Goal: Task Accomplishment & Management: Use online tool/utility

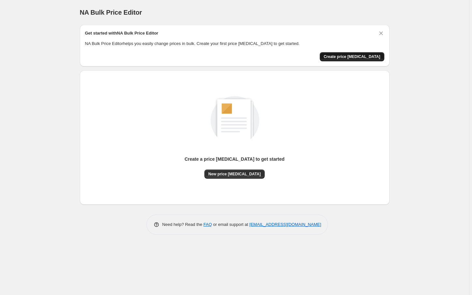
click at [359, 58] on span "Create price [MEDICAL_DATA]" at bounding box center [352, 56] width 57 height 5
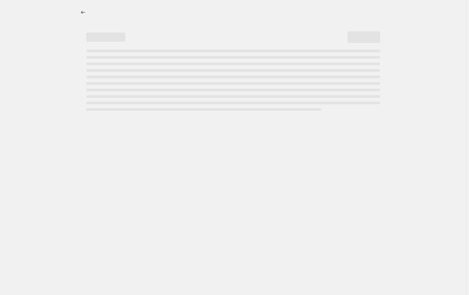
select select "percentage"
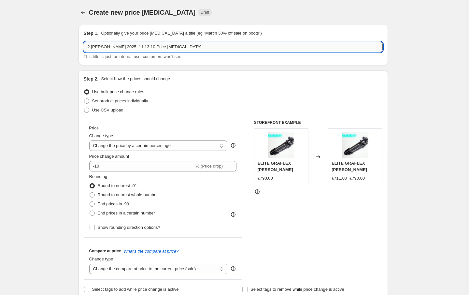
click at [163, 47] on input "2 [PERSON_NAME] 2025, 11:13:10 Price [MEDICAL_DATA]" at bounding box center [233, 47] width 299 height 10
drag, startPoint x: 168, startPoint y: 47, endPoint x: 88, endPoint y: 48, distance: 80.5
click at [88, 48] on input "2 [PERSON_NAME] 2025, 11:13:10 Price [MEDICAL_DATA]" at bounding box center [233, 47] width 299 height 10
click at [112, 46] on input "2 [PERSON_NAME] 2025, 11:13:10 Price [MEDICAL_DATA]" at bounding box center [233, 47] width 299 height 10
click at [126, 47] on input "2 [PERSON_NAME] 2025, 11:13:10 Price [MEDICAL_DATA]" at bounding box center [233, 47] width 299 height 10
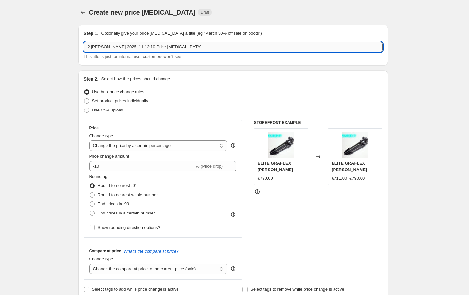
drag, startPoint x: 152, startPoint y: 48, endPoint x: 167, endPoint y: 48, distance: 16.0
click at [167, 48] on input "2 [PERSON_NAME] 2025, 11:13:10 Price [MEDICAL_DATA]" at bounding box center [233, 47] width 299 height 10
drag, startPoint x: 108, startPoint y: 46, endPoint x: 125, endPoint y: 48, distance: 17.1
click at [125, 48] on input "2 [PERSON_NAME] 2025, 11:13:10 Price change for Buy 1 get 2" at bounding box center [233, 47] width 299 height 10
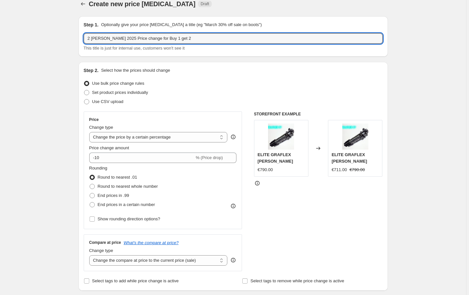
scroll to position [17, 0]
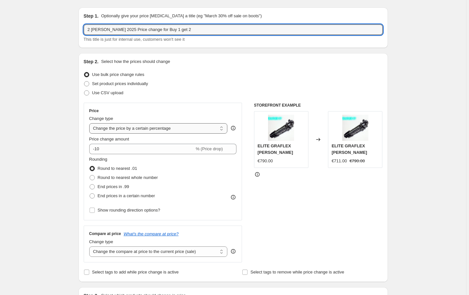
type input "2 [PERSON_NAME] 2025 Price change for Buy 1 get 2"
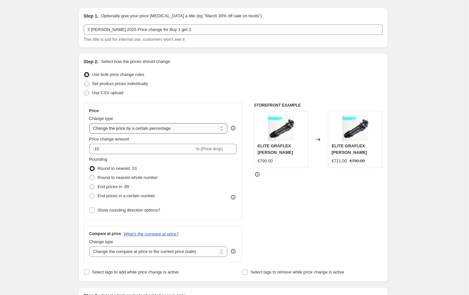
click at [167, 131] on select "Change the price to a certain amount Change the price by a certain amount Chang…" at bounding box center [158, 128] width 138 height 10
select select "to"
click at [90, 123] on select "Change the price to a certain amount Change the price by a certain amount Chang…" at bounding box center [158, 128] width 138 height 10
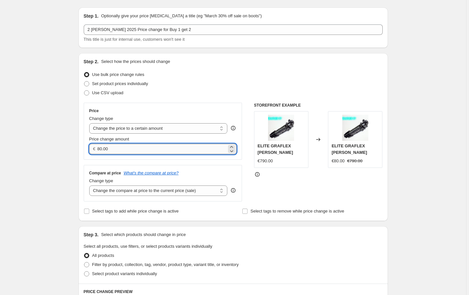
click at [137, 151] on input "80.00" at bounding box center [161, 149] width 129 height 10
type input "8"
type input "30.00"
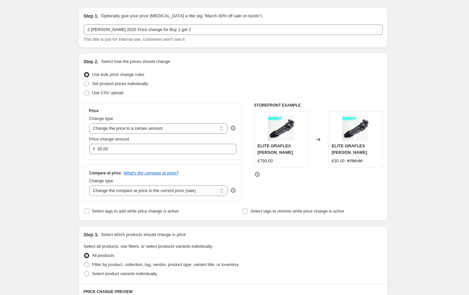
click at [55, 141] on div "Create new price [MEDICAL_DATA]. This page is ready Create new price [MEDICAL_D…" at bounding box center [233, 278] width 466 height 591
click at [222, 130] on select "Change the price to a certain amount Change the price by a certain amount Chang…" at bounding box center [158, 128] width 138 height 10
select select "margin"
type input "50"
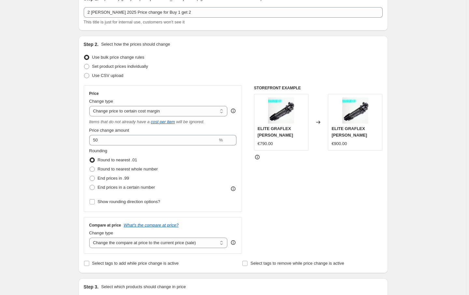
scroll to position [26, 0]
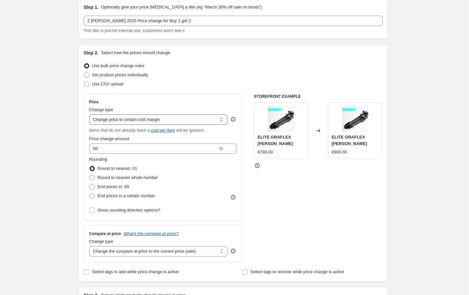
click at [182, 117] on select "Change the price to a certain amount Change the price by a certain amount Chang…" at bounding box center [158, 119] width 138 height 10
select select "by"
click at [90, 114] on select "Change the price to a certain amount Change the price by a certain amount Chang…" at bounding box center [158, 119] width 138 height 10
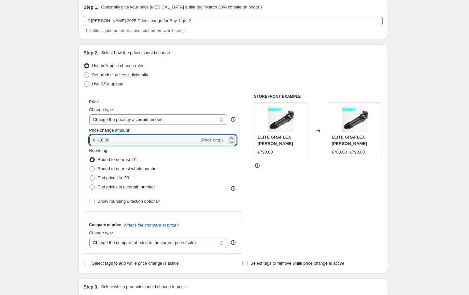
drag, startPoint x: 115, startPoint y: 141, endPoint x: 90, endPoint y: 141, distance: 25.1
click at [90, 141] on div "€ -10.00 (Price drop)" at bounding box center [163, 140] width 148 height 10
type input "30.00"
click at [60, 135] on div "Create new price [MEDICAL_DATA]. This page is ready Create new price [MEDICAL_D…" at bounding box center [233, 299] width 466 height 651
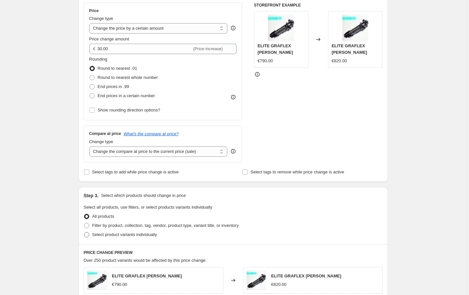
scroll to position [122, 0]
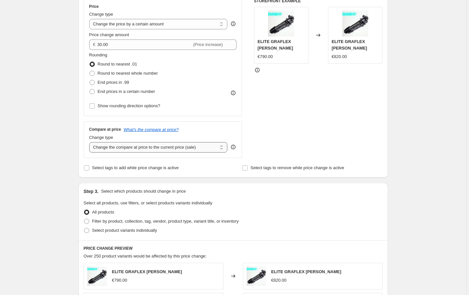
click at [224, 146] on select "Change the compare at price to the current price (sale) Change the compare at p…" at bounding box center [158, 147] width 138 height 10
select select "no_change"
click at [90, 142] on select "Change the compare at price to the current price (sale) Change the compare at p…" at bounding box center [158, 147] width 138 height 10
click at [59, 106] on div "Create new price [MEDICAL_DATA]. This page is ready Create new price [MEDICAL_D…" at bounding box center [233, 203] width 466 height 651
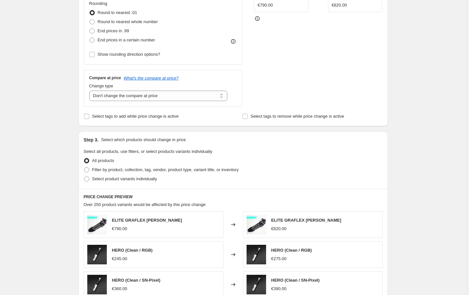
scroll to position [174, 0]
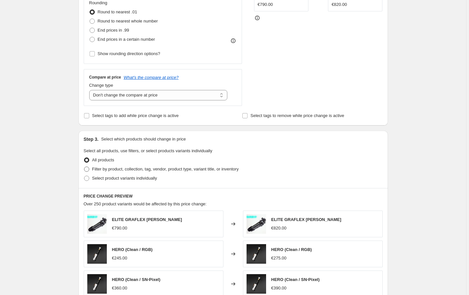
click at [88, 169] on span at bounding box center [86, 168] width 5 height 5
click at [84, 167] on input "Filter by product, collection, tag, vendor, product type, variant title, or inv…" at bounding box center [84, 166] width 0 height 0
radio input "true"
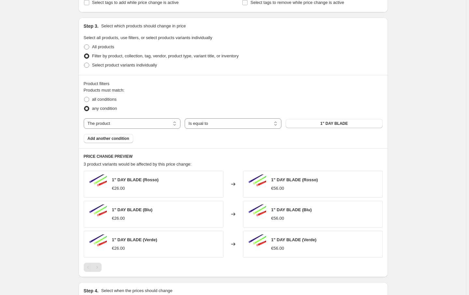
scroll to position [278, 0]
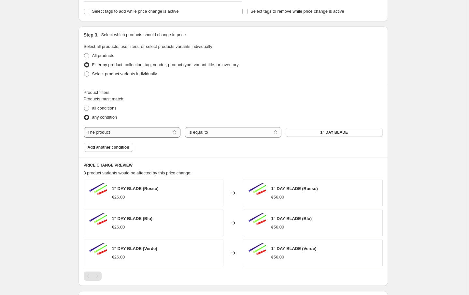
click at [166, 131] on select "The product The product's collection The product's tag The product's vendor The…" at bounding box center [132, 132] width 97 height 10
select select "collection"
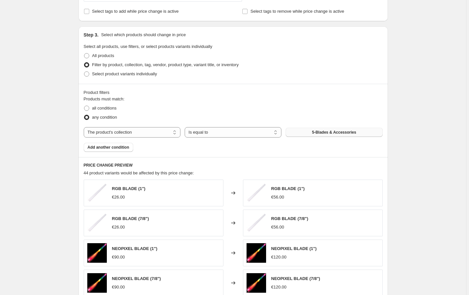
click at [332, 130] on span "5-Blades & Accessories" at bounding box center [334, 132] width 44 height 5
click at [89, 108] on span at bounding box center [86, 108] width 5 height 5
click at [84, 106] on input "all conditions" at bounding box center [84, 106] width 0 height 0
radio input "true"
click at [326, 132] on span "5-Blades & Accessories" at bounding box center [334, 132] width 44 height 5
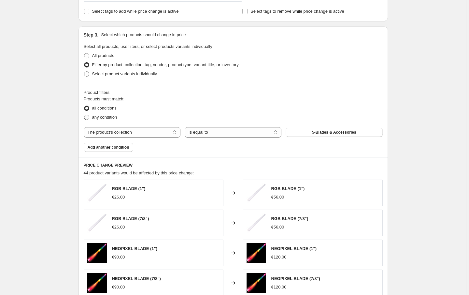
click at [111, 119] on span "any condition" at bounding box center [104, 117] width 25 height 5
click at [84, 115] on input "any condition" at bounding box center [84, 115] width 0 height 0
radio input "true"
click at [346, 134] on span "5-Blades & Accessories" at bounding box center [334, 132] width 44 height 5
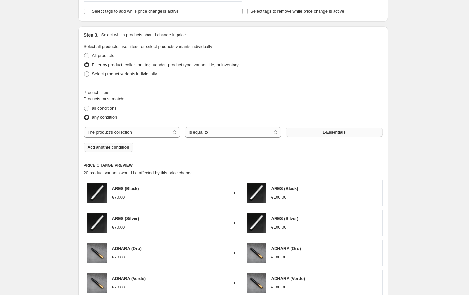
click at [125, 145] on span "Add another condition" at bounding box center [109, 147] width 42 height 5
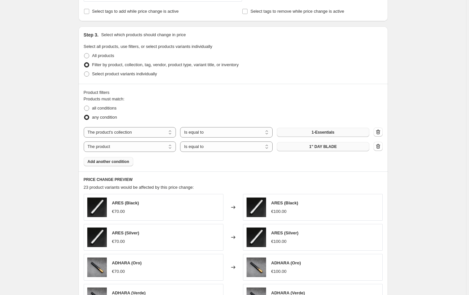
click at [314, 148] on span "1" DAY BLADE" at bounding box center [323, 146] width 27 height 5
click at [124, 147] on select "The product The product's collection The product's tag The product's vendor The…" at bounding box center [130, 146] width 93 height 10
select select "collection"
click at [324, 146] on span "1-Essentials" at bounding box center [323, 146] width 23 height 5
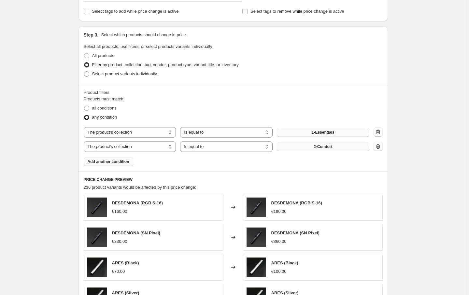
click at [321, 131] on span "1-Essentials" at bounding box center [323, 132] width 23 height 5
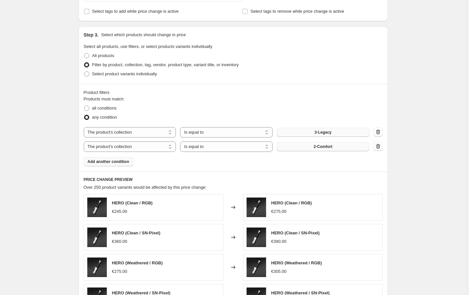
click at [100, 160] on span "Add another condition" at bounding box center [109, 161] width 42 height 5
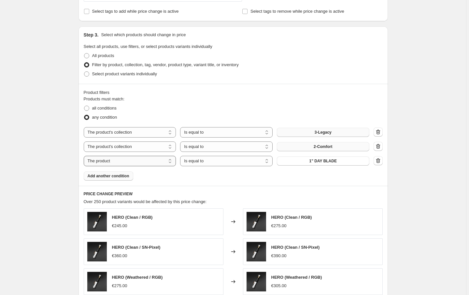
click at [117, 162] on select "The product The product's collection The product's tag The product's vendor The…" at bounding box center [130, 161] width 93 height 10
select select "collection"
click at [310, 163] on button "1-Essentials" at bounding box center [323, 160] width 93 height 9
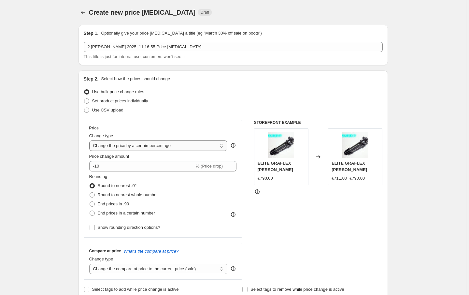
click at [207, 147] on select "Change the price to a certain amount Change the price by a certain amount Chang…" at bounding box center [158, 145] width 138 height 10
select select "by"
click at [90, 140] on select "Change the price to a certain amount Change the price by a certain amount Chang…" at bounding box center [158, 145] width 138 height 10
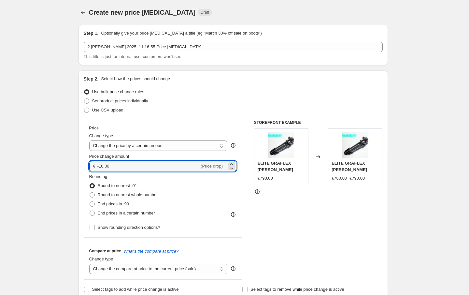
drag, startPoint x: 117, startPoint y: 167, endPoint x: 95, endPoint y: 166, distance: 21.5
click at [95, 166] on div "€ -10.00 (Price drop)" at bounding box center [163, 166] width 148 height 10
type input "30.00"
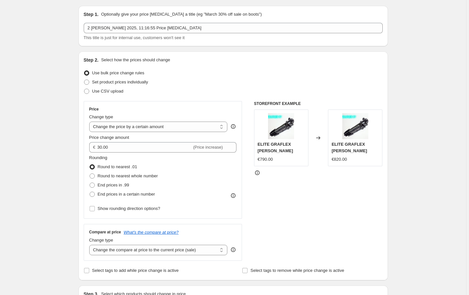
scroll to position [26, 0]
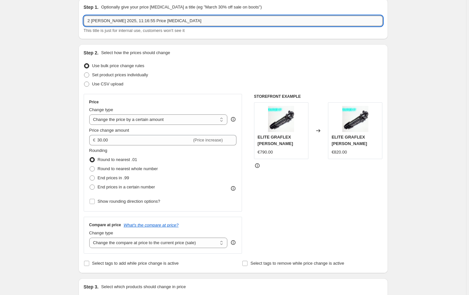
click at [127, 22] on input "2 ott 2025, 11:16:55 Price change job" at bounding box center [233, 21] width 299 height 10
drag, startPoint x: 107, startPoint y: 21, endPoint x: 125, endPoint y: 23, distance: 18.7
click at [125, 23] on input "2 ott 2025, 11:16:55 Price change job" at bounding box center [233, 21] width 299 height 10
click at [138, 21] on input "2 ott 2025 Price change" at bounding box center [233, 21] width 299 height 10
type input "2 ott 2025 Price change Buy 1 Get 2"
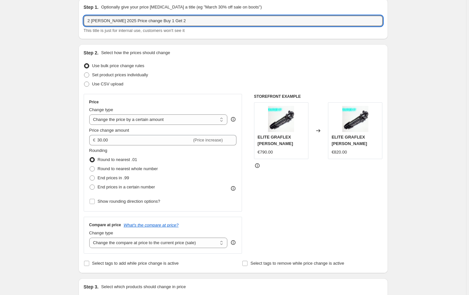
click at [68, 148] on div "Create new price change job. This page is ready Create new price change job Dra…" at bounding box center [233, 299] width 466 height 651
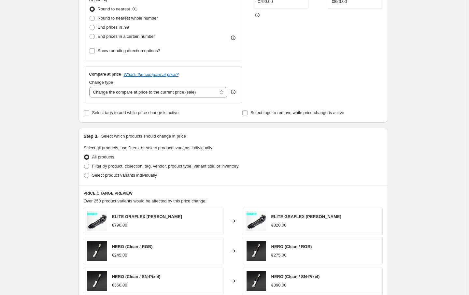
scroll to position [182, 0]
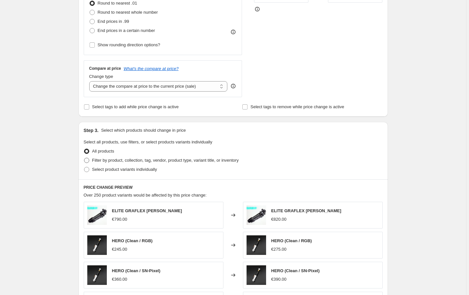
click at [87, 159] on span at bounding box center [86, 160] width 5 height 5
click at [84, 158] on input "Filter by product, collection, tag, vendor, product type, variant title, or inv…" at bounding box center [84, 158] width 0 height 0
radio input "true"
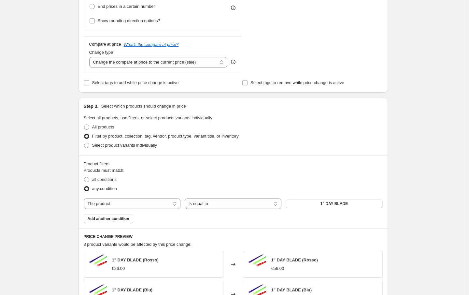
scroll to position [261, 0]
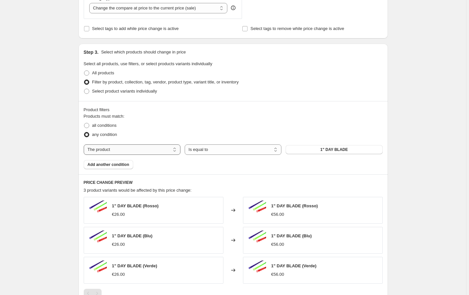
click at [125, 151] on select "The product The product's collection The product's tag The product's vendor The…" at bounding box center [132, 149] width 97 height 10
select select "collection"
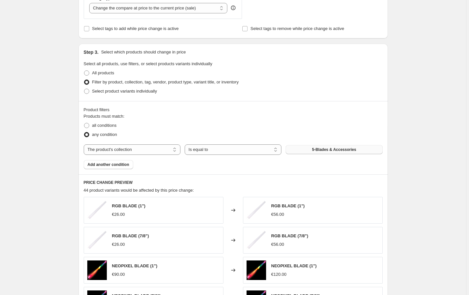
click at [306, 152] on button "5-Blades & Accessories" at bounding box center [334, 149] width 97 height 9
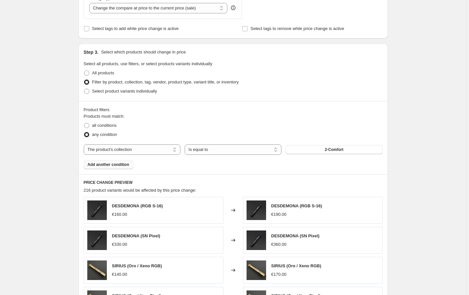
click at [127, 166] on button "Add another condition" at bounding box center [109, 164] width 50 height 9
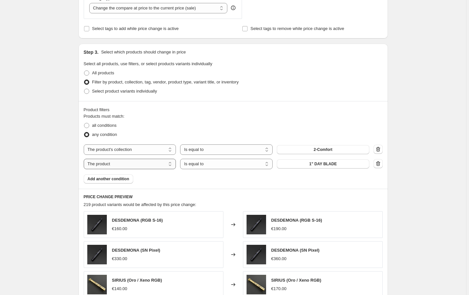
click at [124, 162] on select "The product The product's collection The product's tag The product's vendor The…" at bounding box center [130, 164] width 93 height 10
select select "collection"
click at [334, 167] on button "2-Comfort" at bounding box center [323, 163] width 93 height 9
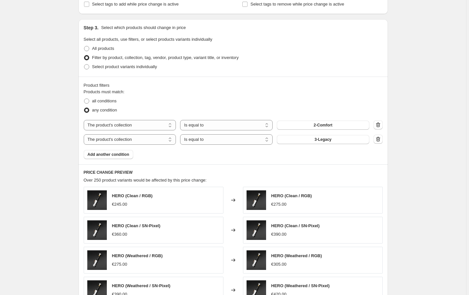
scroll to position [287, 0]
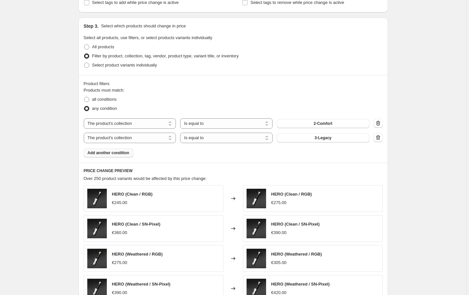
click at [106, 155] on button "Add another condition" at bounding box center [109, 152] width 50 height 9
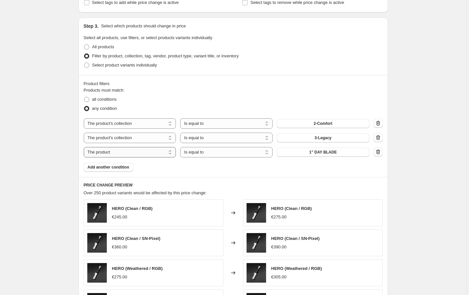
click at [107, 152] on select "The product The product's collection The product's tag The product's vendor The…" at bounding box center [130, 152] width 93 height 10
select select "collection"
click at [321, 152] on span "2-Comfort" at bounding box center [323, 152] width 19 height 5
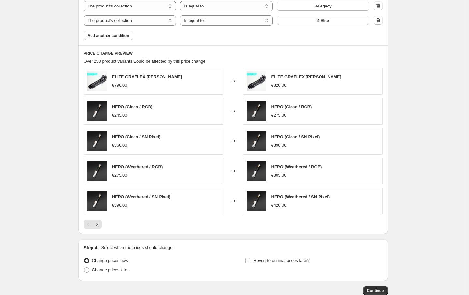
scroll to position [456, 0]
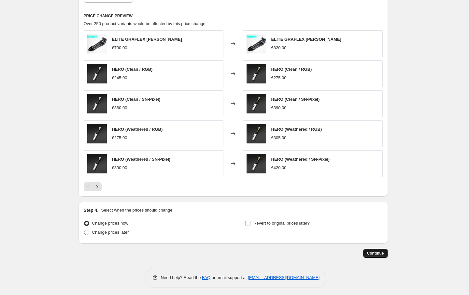
click at [375, 251] on span "Continue" at bounding box center [375, 253] width 17 height 5
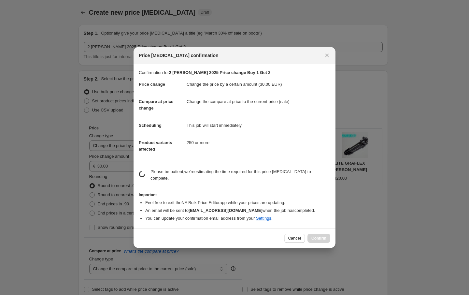
scroll to position [0, 0]
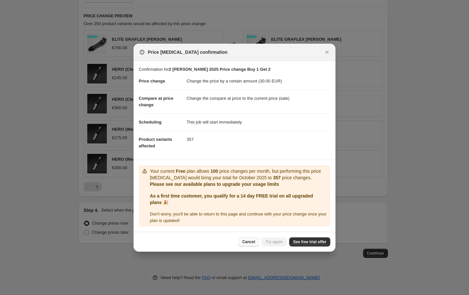
click at [249, 242] on span "Cancel" at bounding box center [248, 241] width 13 height 5
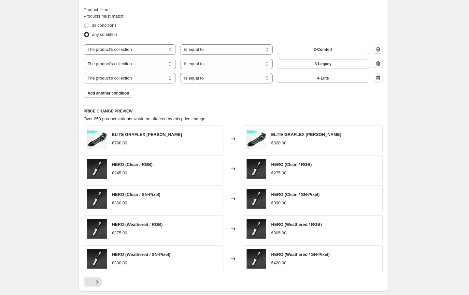
scroll to position [325, 0]
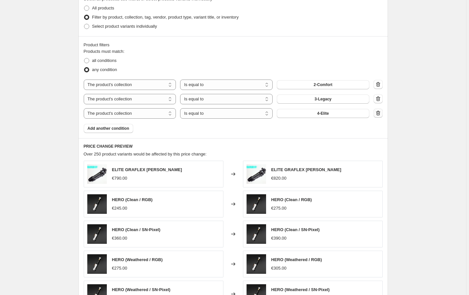
click at [382, 113] on icon "button" at bounding box center [378, 113] width 7 height 7
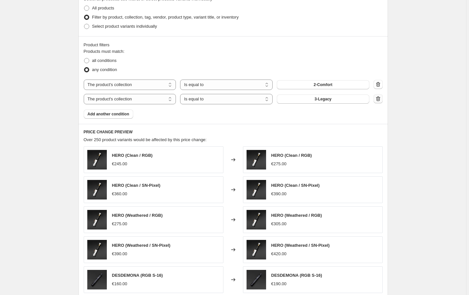
click at [381, 96] on icon "button" at bounding box center [378, 98] width 7 height 7
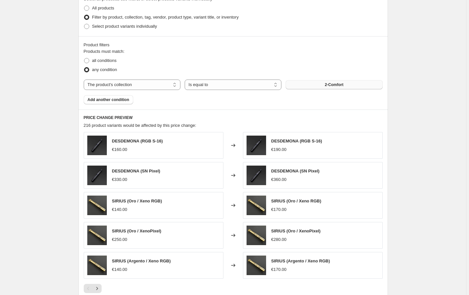
click at [337, 87] on button "2-Comfort" at bounding box center [334, 84] width 97 height 9
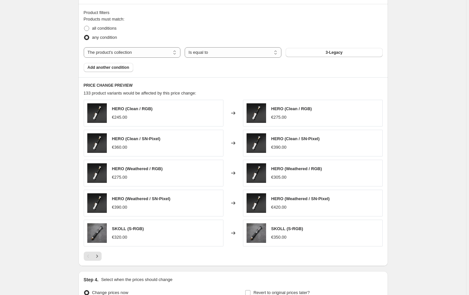
scroll to position [427, 0]
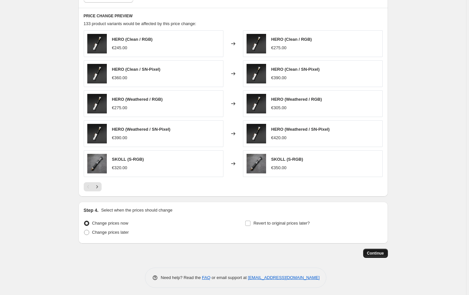
click at [373, 251] on span "Continue" at bounding box center [375, 253] width 17 height 5
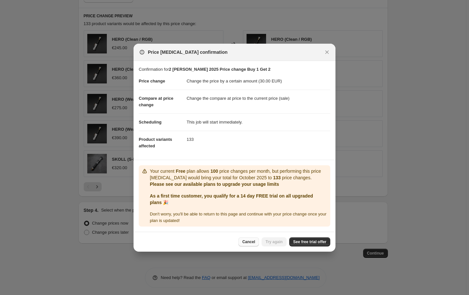
click at [254, 241] on span "Cancel" at bounding box center [248, 241] width 13 height 5
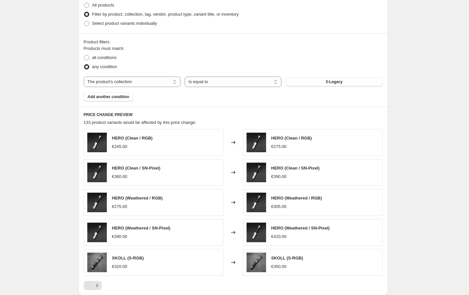
scroll to position [288, 0]
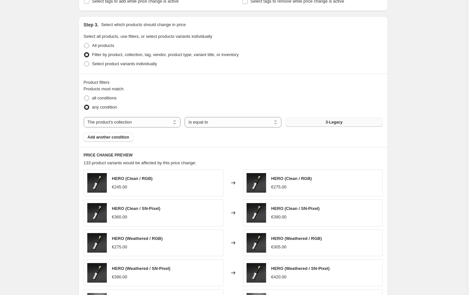
click at [347, 119] on button "3-Legacy" at bounding box center [334, 122] width 97 height 9
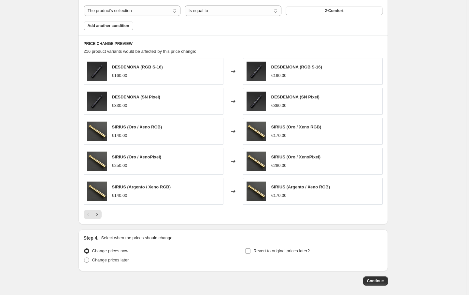
scroll to position [427, 0]
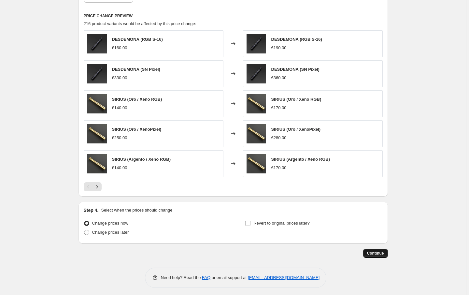
click at [375, 251] on span "Continue" at bounding box center [375, 253] width 17 height 5
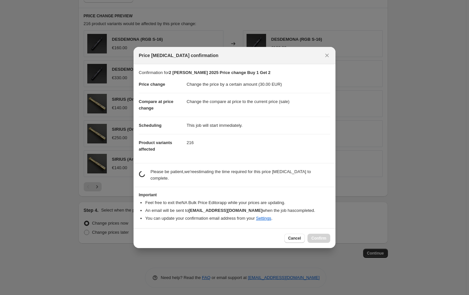
scroll to position [0, 0]
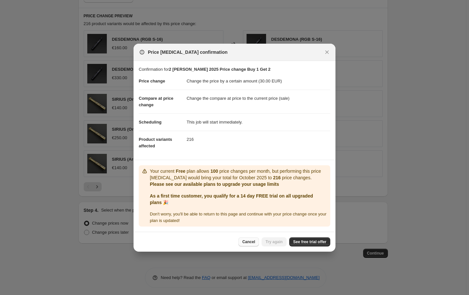
click at [257, 237] on button "Cancel" at bounding box center [248, 241] width 21 height 9
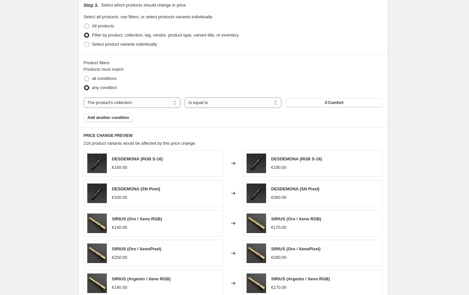
scroll to position [306, 0]
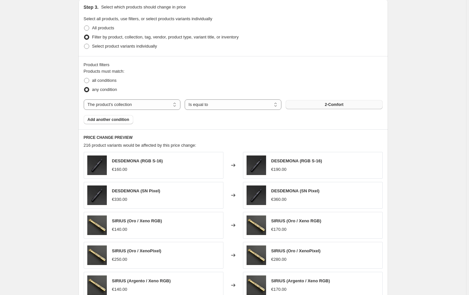
click at [327, 107] on button "2-Comfort" at bounding box center [334, 104] width 97 height 9
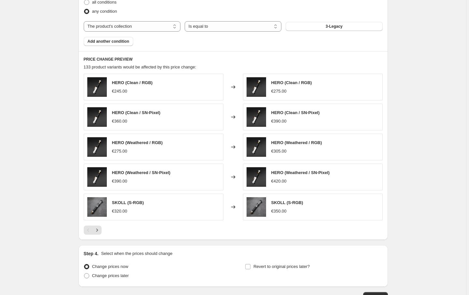
scroll to position [427, 0]
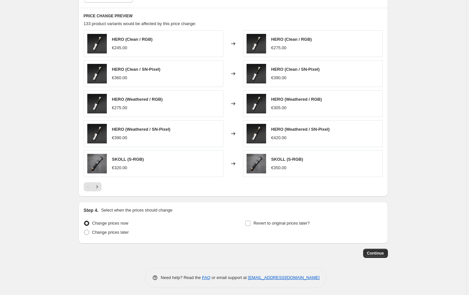
click at [381, 251] on span "Continue" at bounding box center [375, 253] width 17 height 5
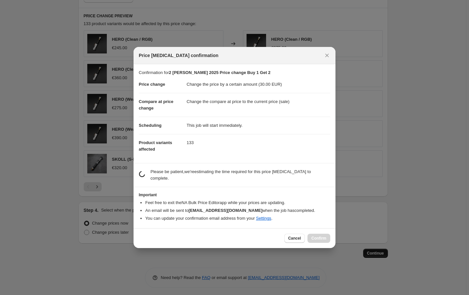
scroll to position [0, 0]
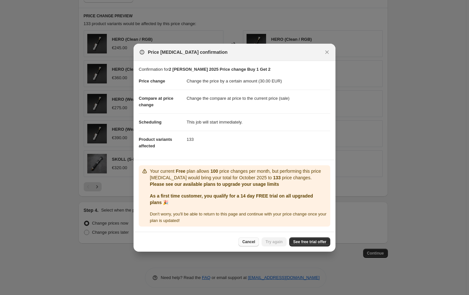
click at [244, 240] on button "Cancel" at bounding box center [248, 241] width 21 height 9
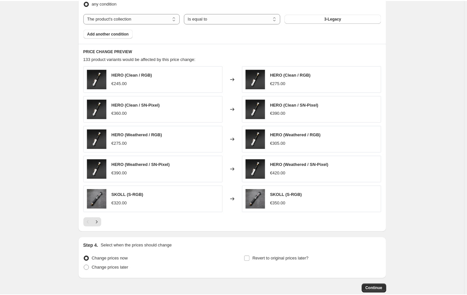
scroll to position [349, 0]
